Goal: Task Accomplishment & Management: Use online tool/utility

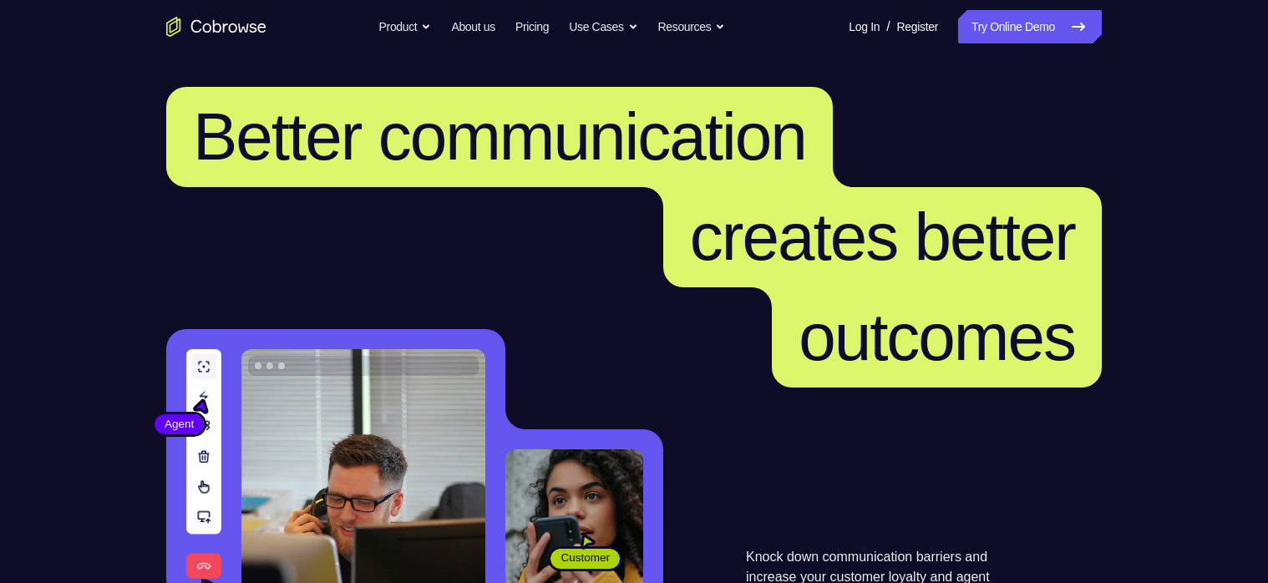
click at [1037, 28] on link "Try Online Demo" at bounding box center [1030, 26] width 144 height 33
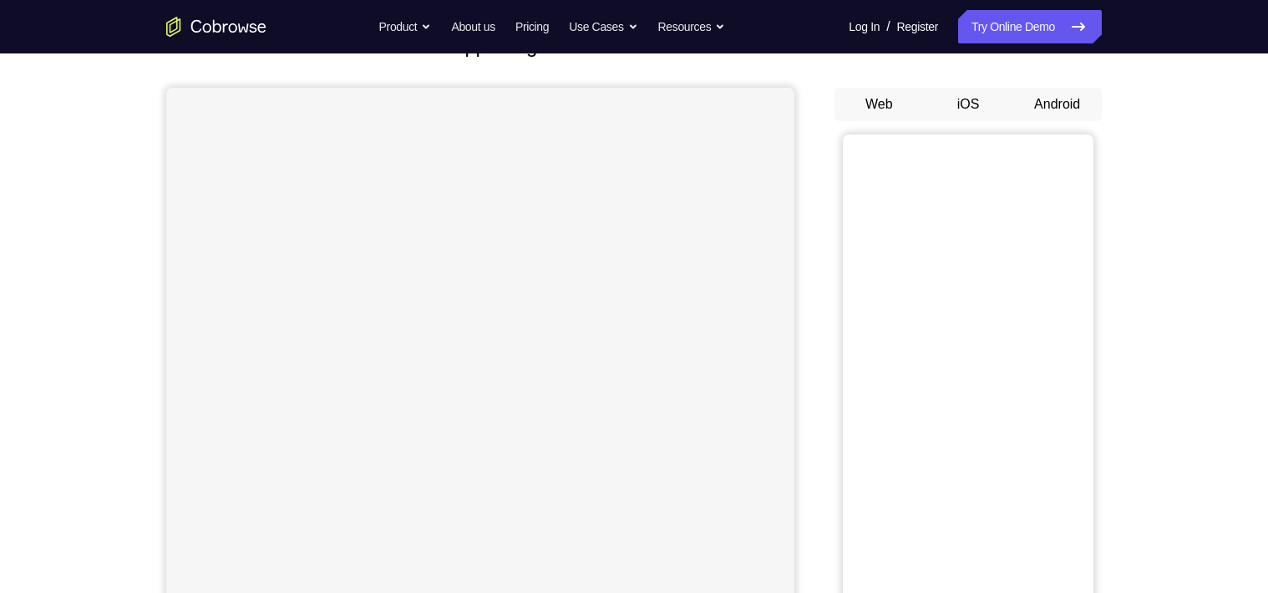
scroll to position [134, 0]
click at [1073, 101] on button "Android" at bounding box center [1056, 100] width 89 height 33
